Goal: Transaction & Acquisition: Download file/media

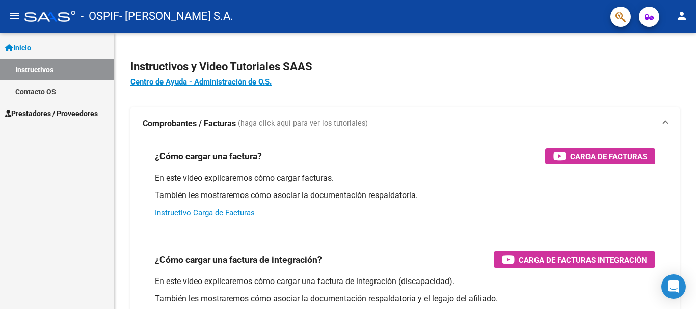
click at [85, 116] on span "Prestadores / Proveedores" at bounding box center [51, 113] width 93 height 11
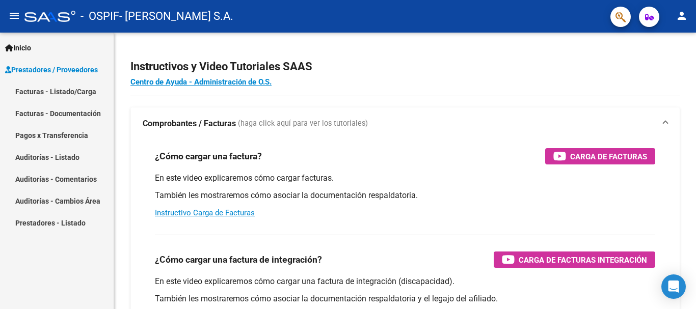
click at [70, 92] on link "Facturas - Listado/Carga" at bounding box center [57, 92] width 114 height 22
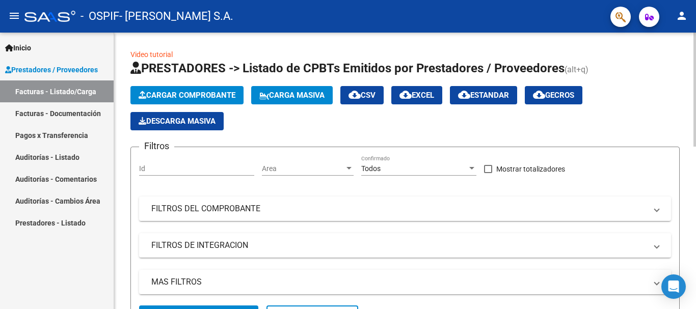
scroll to position [357, 0]
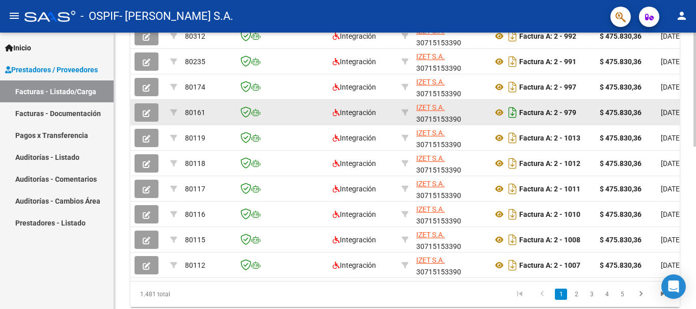
click at [516, 106] on icon "Descargar documento" at bounding box center [512, 112] width 13 height 16
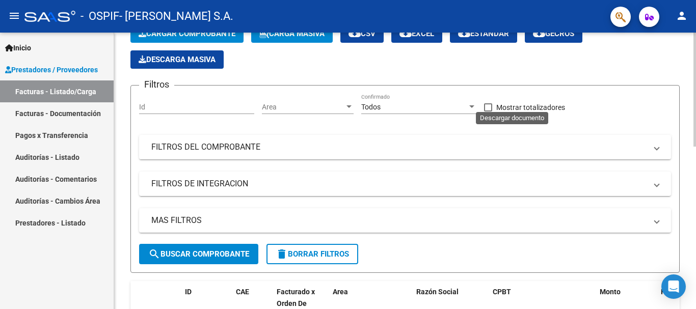
scroll to position [395, 0]
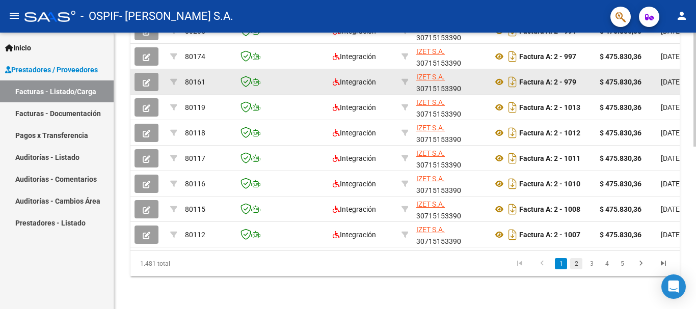
click at [575, 263] on link "2" at bounding box center [576, 263] width 12 height 11
click at [593, 266] on link "3" at bounding box center [591, 263] width 12 height 11
click at [609, 266] on link "4" at bounding box center [607, 263] width 12 height 11
click at [608, 267] on link "5" at bounding box center [607, 263] width 12 height 11
click at [606, 266] on link "6" at bounding box center [607, 263] width 12 height 11
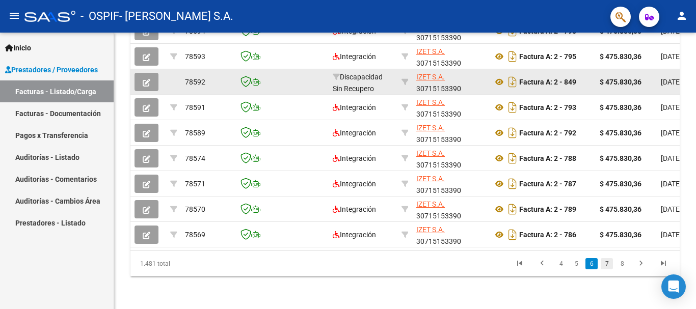
click at [607, 265] on link "7" at bounding box center [607, 263] width 12 height 11
click at [604, 264] on link "8" at bounding box center [607, 263] width 12 height 11
click at [604, 265] on link "9" at bounding box center [606, 263] width 12 height 11
click at [604, 266] on link "10" at bounding box center [605, 263] width 13 height 11
click at [607, 264] on link "11" at bounding box center [605, 263] width 13 height 11
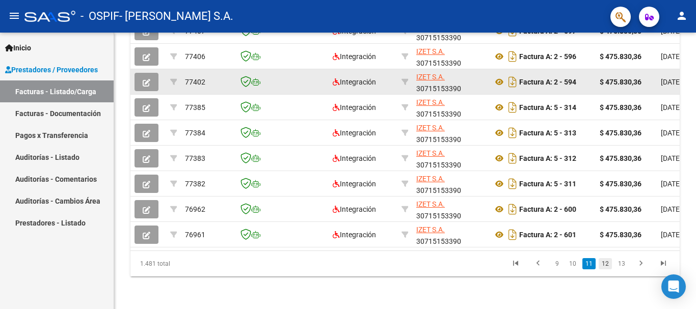
click at [607, 264] on link "12" at bounding box center [605, 263] width 13 height 11
